Goal: Transaction & Acquisition: Purchase product/service

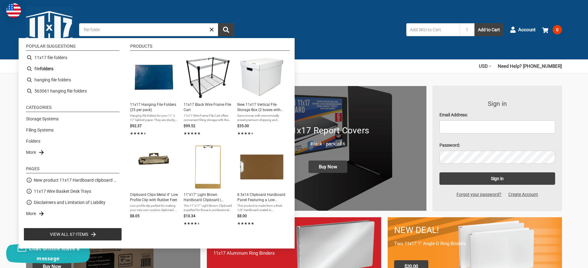
type input "file folder"
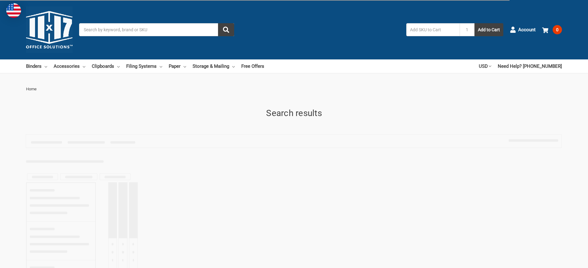
type input "file folder"
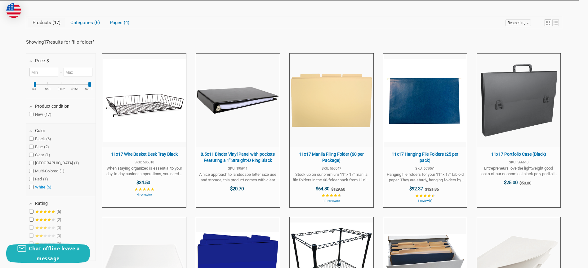
click at [33, 187] on span at bounding box center [31, 187] width 4 height 4
click at [33, 187] on input "White 5" at bounding box center [31, 187] width 4 height 4
checkbox input "true"
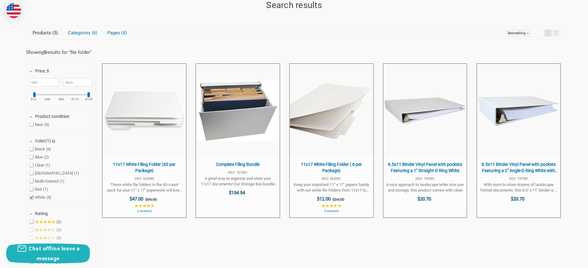
scroll to position [107, 0]
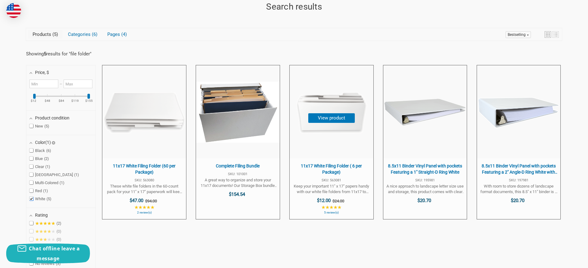
click at [324, 122] on button "View product" at bounding box center [331, 118] width 47 height 10
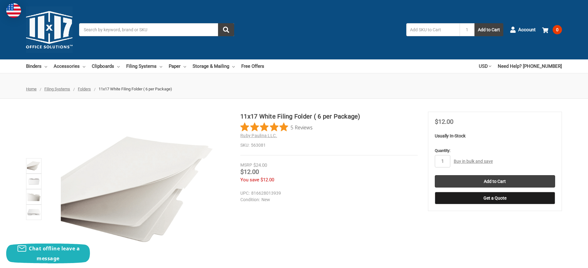
click at [464, 162] on link "Buy in bulk and save" at bounding box center [473, 161] width 39 height 5
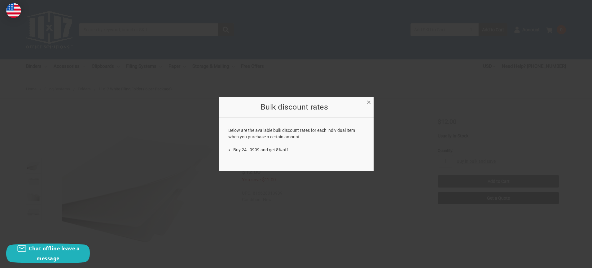
click at [368, 101] on span "×" at bounding box center [369, 102] width 4 height 9
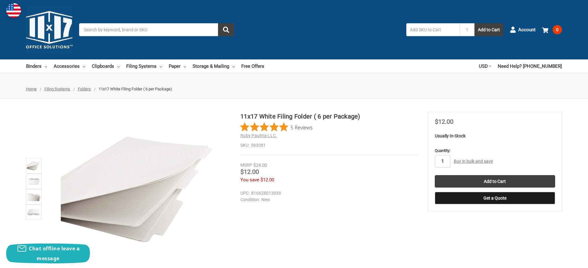
drag, startPoint x: 446, startPoint y: 160, endPoint x: 433, endPoint y: 162, distance: 13.8
click at [433, 162] on section "MSRP $24.00 Was Price Now $12.00 You save $12.00" at bounding box center [495, 162] width 134 height 100
type input "9"
click at [478, 150] on label "Quantity:" at bounding box center [495, 151] width 120 height 6
click at [450, 155] on input "9" at bounding box center [443, 161] width 16 height 12
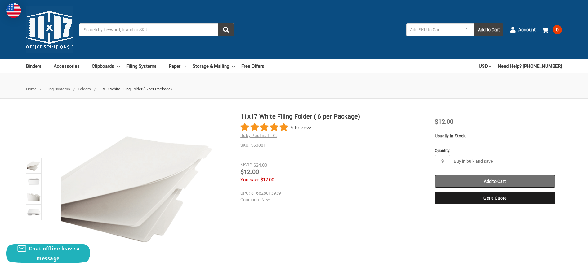
click at [484, 182] on input "Add to Cart" at bounding box center [495, 181] width 120 height 12
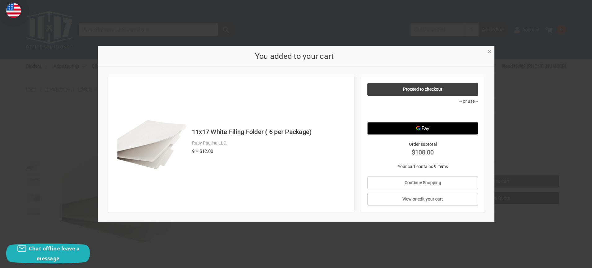
click at [490, 56] on div "You added to your cart" at bounding box center [296, 56] width 397 height 21
click at [490, 52] on span "×" at bounding box center [490, 51] width 4 height 9
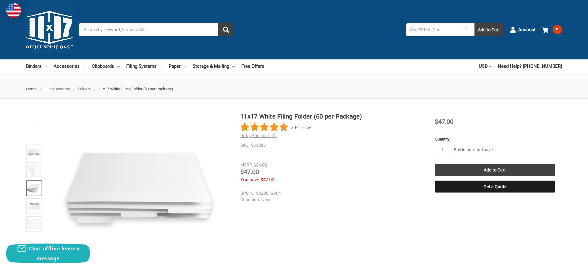
click at [33, 188] on img at bounding box center [34, 189] width 14 height 14
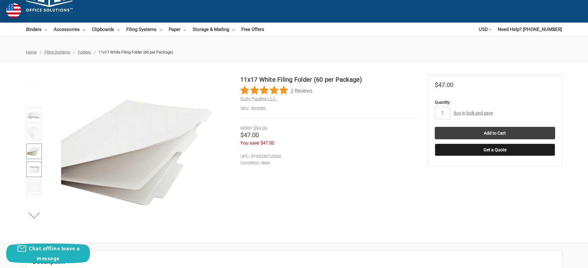
click at [35, 167] on img at bounding box center [34, 170] width 14 height 14
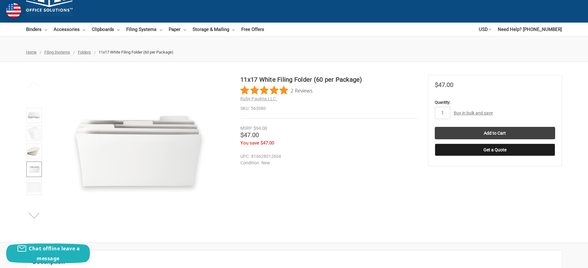
click at [31, 216] on button "Next" at bounding box center [34, 216] width 19 height 12
click at [34, 189] on img at bounding box center [34, 188] width 14 height 14
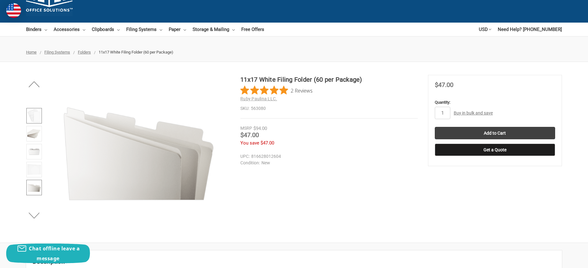
click at [36, 119] on img at bounding box center [34, 116] width 14 height 14
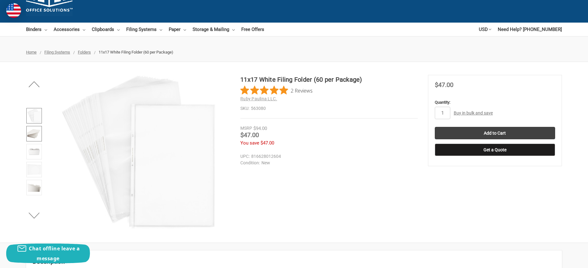
click at [37, 132] on img at bounding box center [34, 134] width 14 height 14
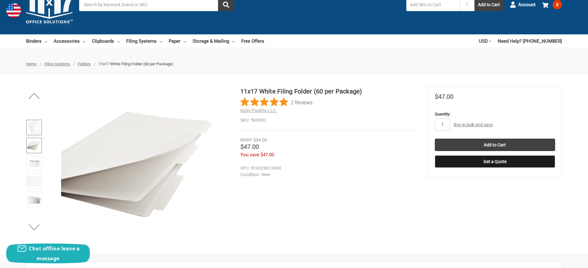
scroll to position [29, 0]
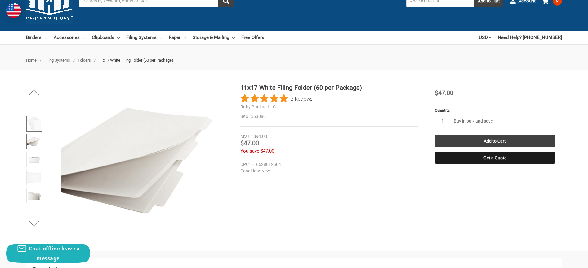
click at [36, 131] on link at bounding box center [34, 124] width 16 height 16
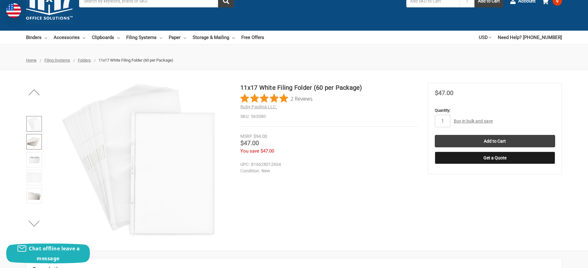
click at [36, 147] on img at bounding box center [34, 142] width 14 height 14
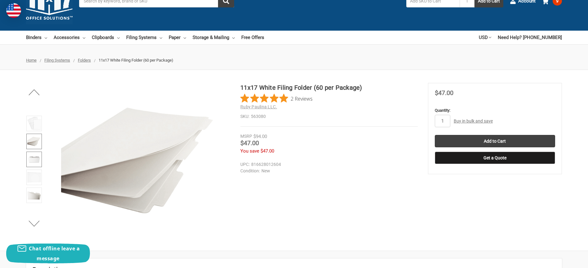
click at [32, 156] on img at bounding box center [34, 160] width 14 height 14
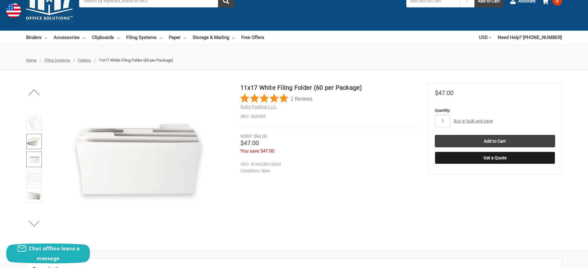
click at [33, 145] on img at bounding box center [34, 142] width 14 height 14
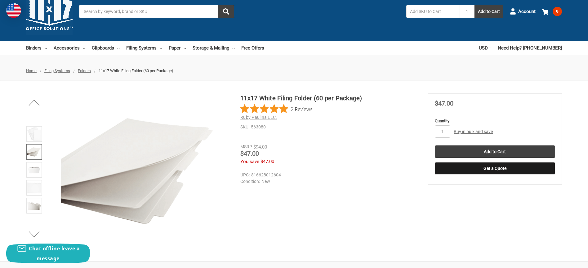
scroll to position [0, 0]
